Goal: Task Accomplishment & Management: Complete application form

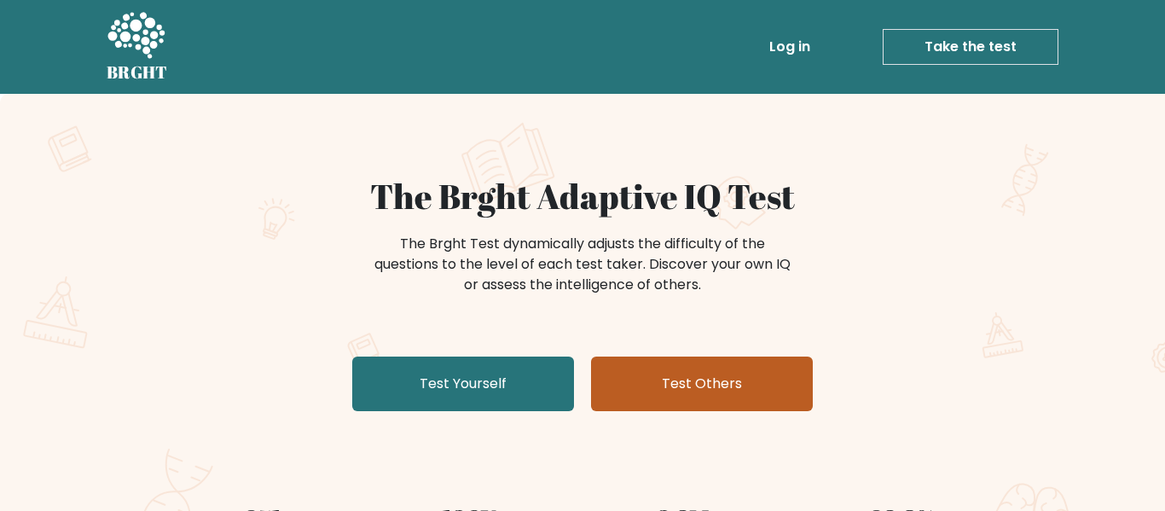
click at [688, 396] on link "Test Others" at bounding box center [702, 384] width 222 height 55
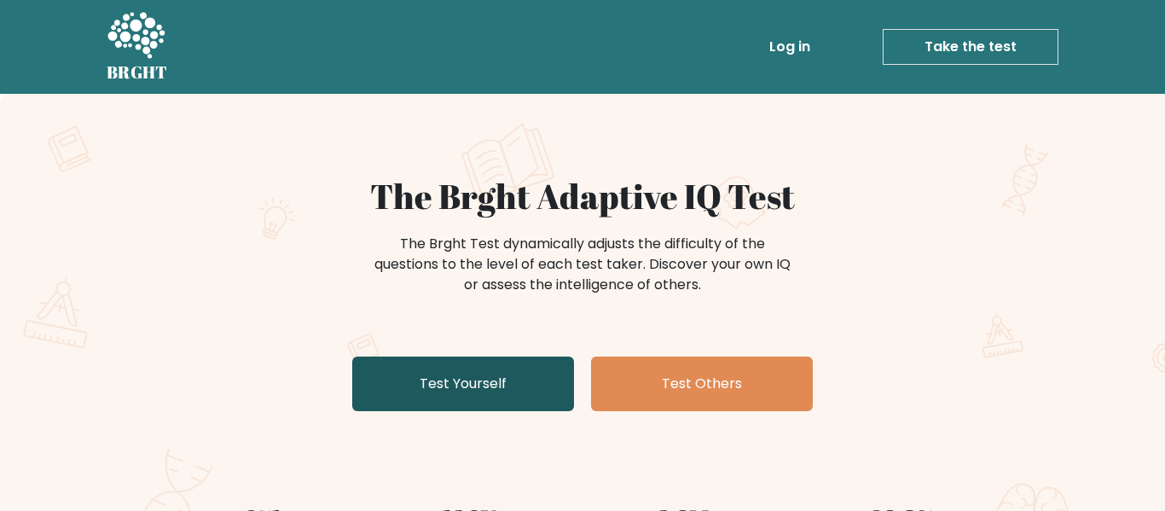
click at [460, 392] on link "Test Yourself" at bounding box center [463, 384] width 222 height 55
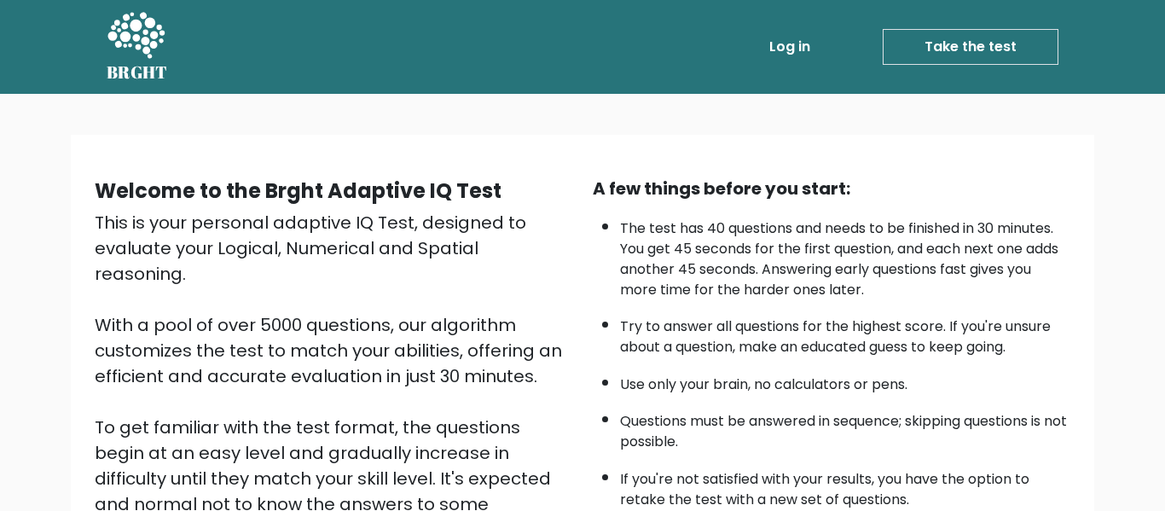
scroll to position [270, 0]
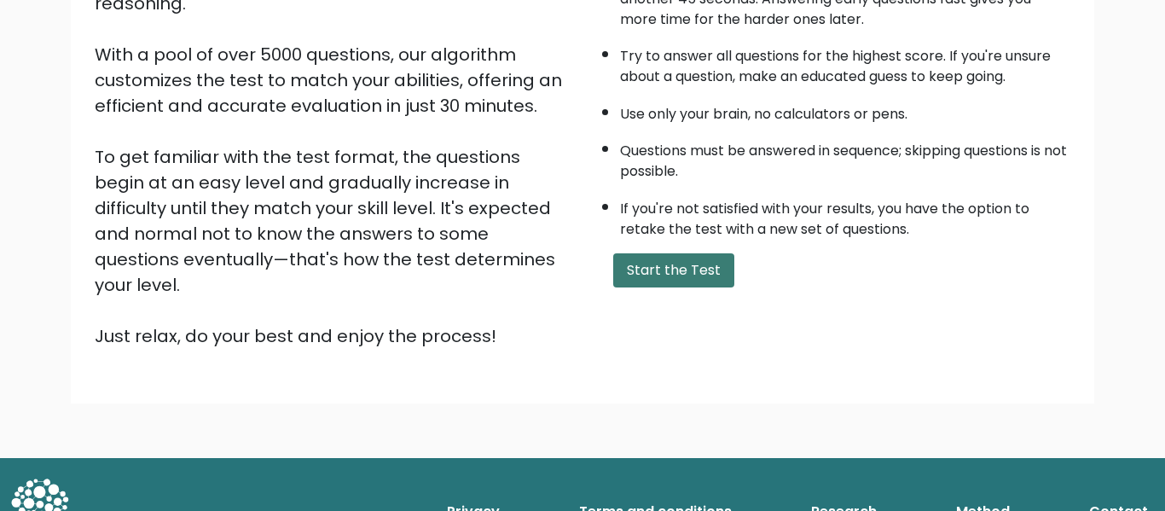
click at [654, 275] on button "Start the Test" at bounding box center [673, 270] width 121 height 34
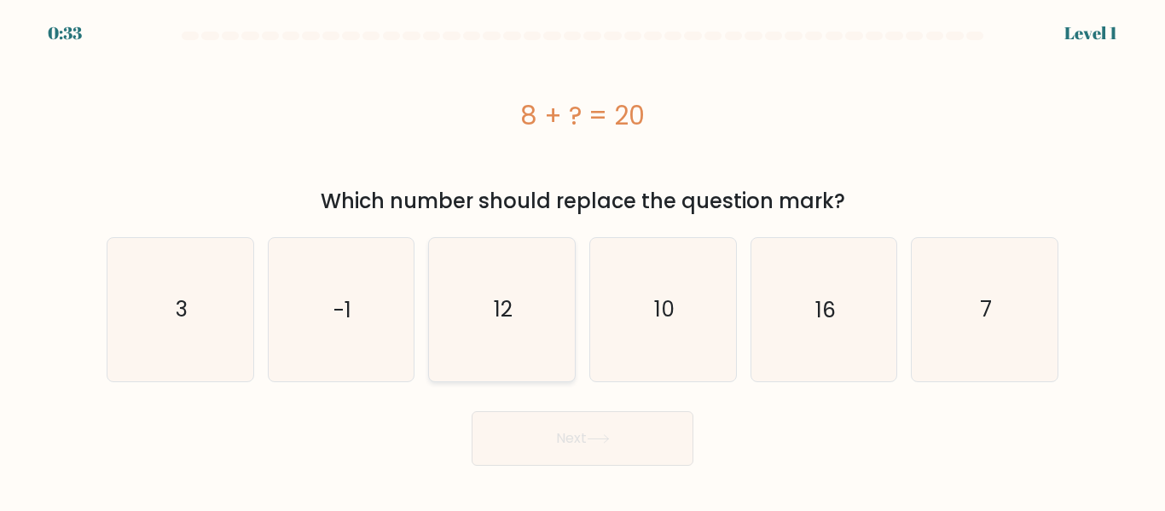
click at [541, 330] on icon "12" at bounding box center [502, 309] width 142 height 142
click at [583, 260] on input "c. 12" at bounding box center [583, 258] width 1 height 4
radio input "true"
click at [563, 427] on button "Next" at bounding box center [583, 438] width 222 height 55
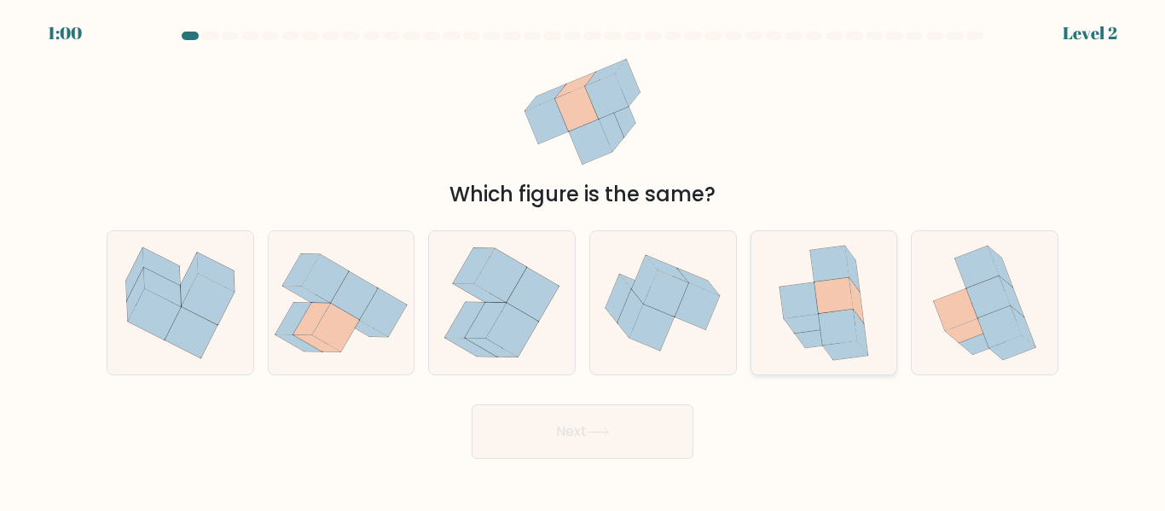
click at [823, 310] on icon at bounding box center [834, 296] width 38 height 36
click at [584, 260] on input "e." at bounding box center [583, 258] width 1 height 4
radio input "true"
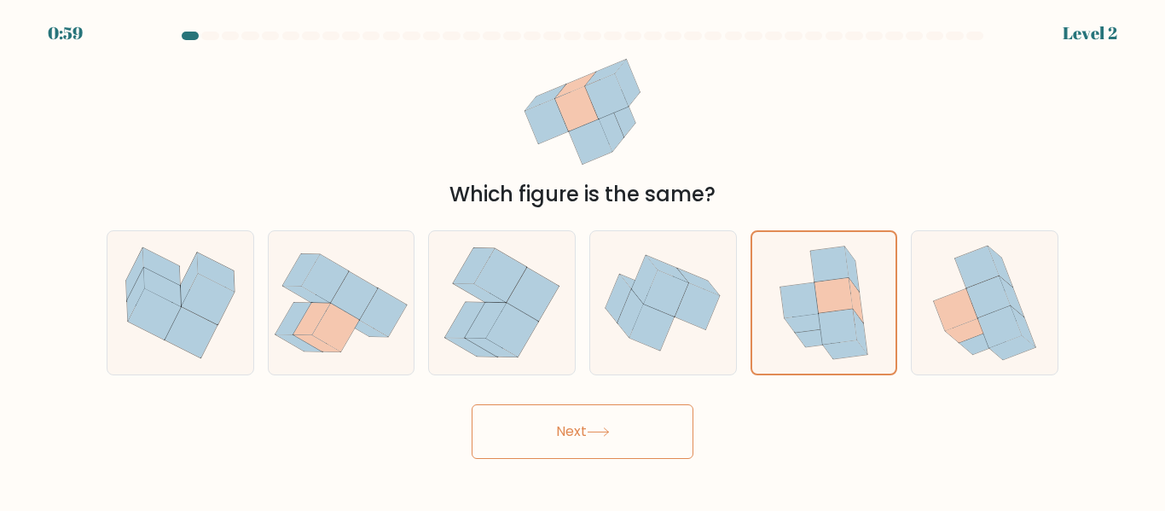
click at [626, 444] on button "Next" at bounding box center [583, 431] width 222 height 55
